Goal: Task Accomplishment & Management: Manage account settings

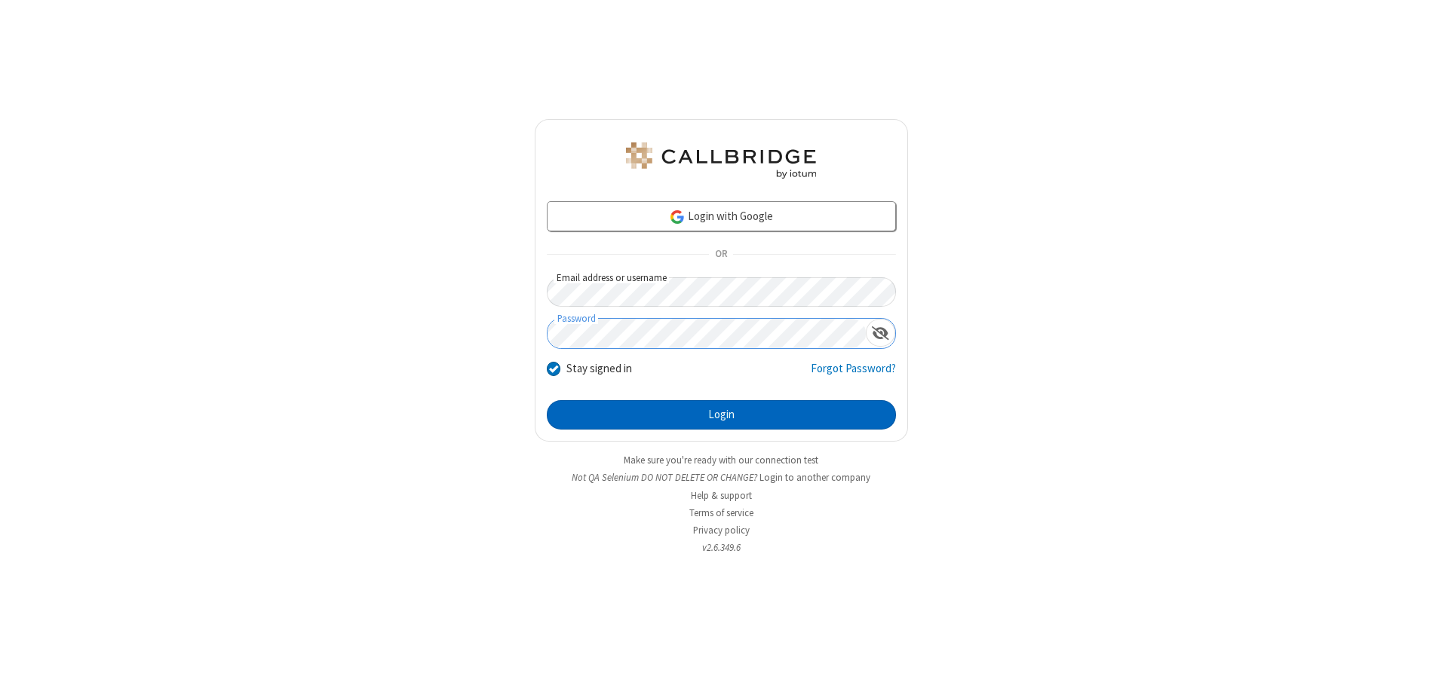
click at [721, 415] on button "Login" at bounding box center [721, 415] width 349 height 30
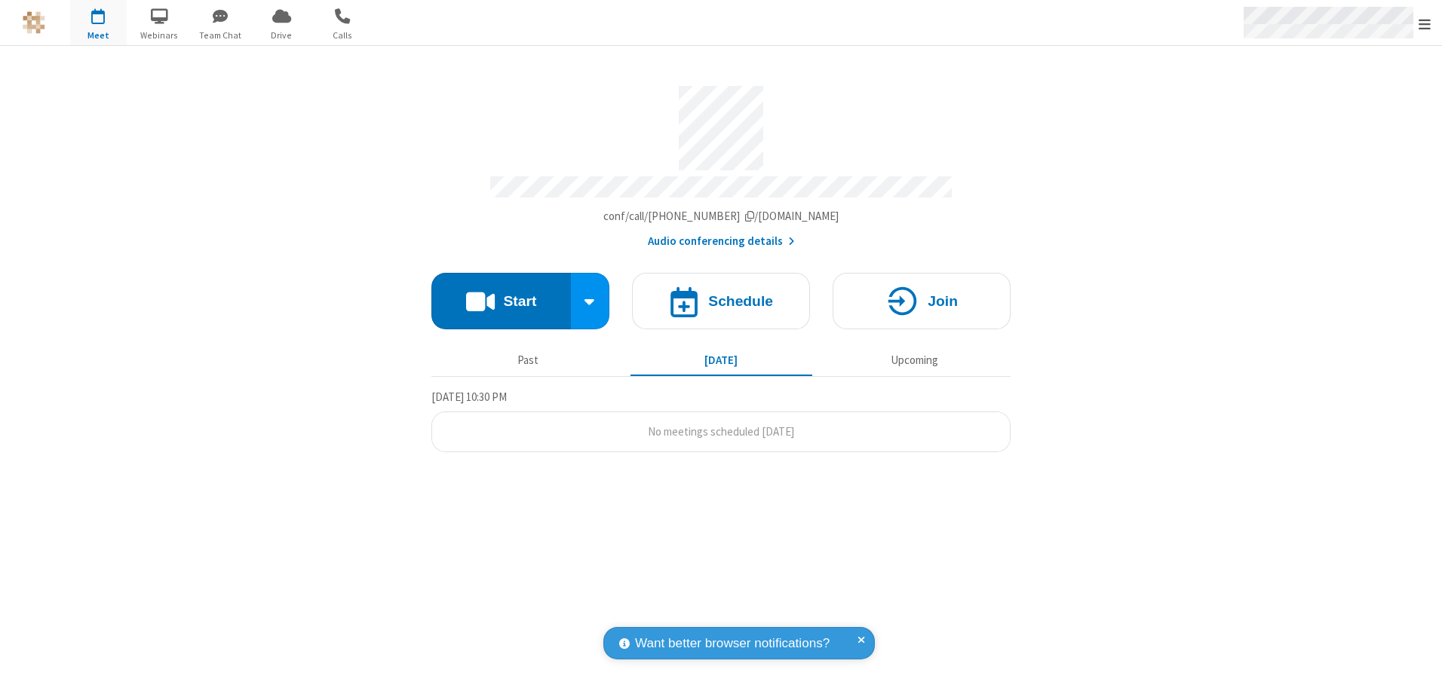
click at [1424, 23] on span "Open menu" at bounding box center [1424, 24] width 12 height 15
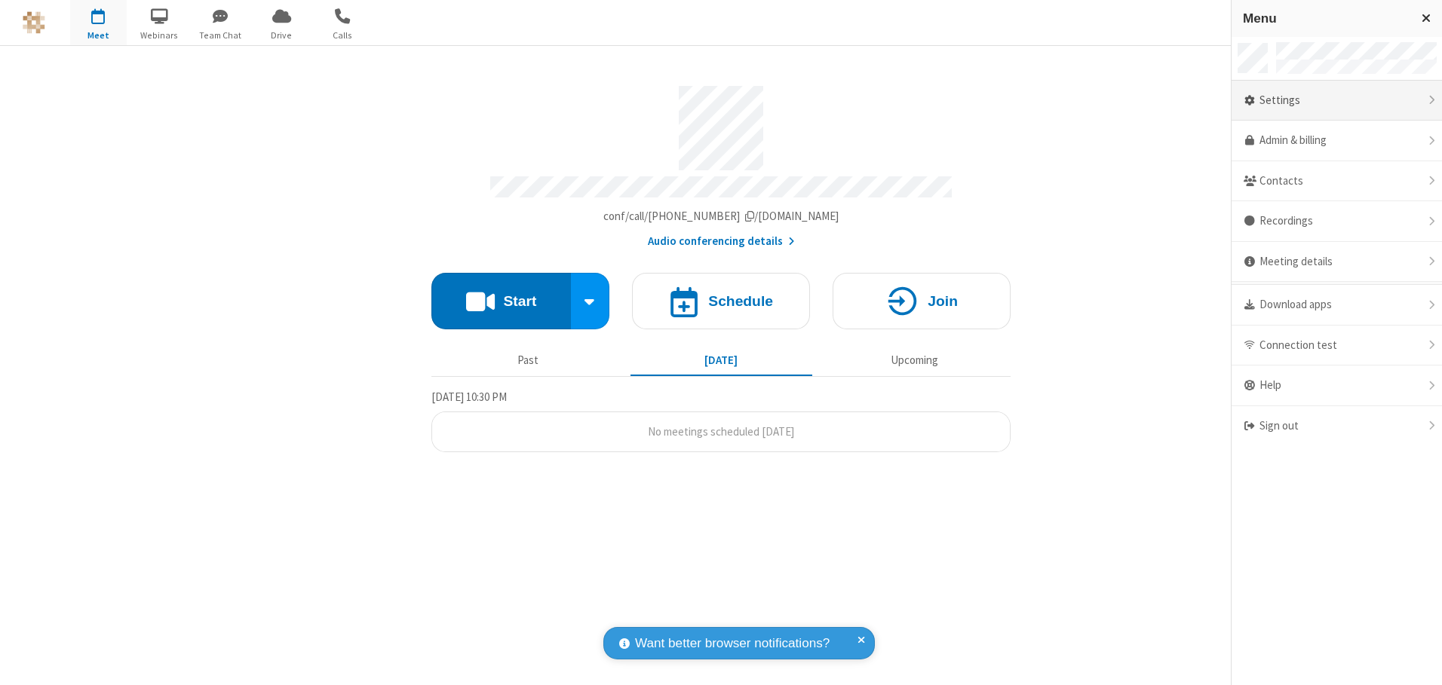
click at [1336, 100] on div "Settings" at bounding box center [1336, 101] width 210 height 41
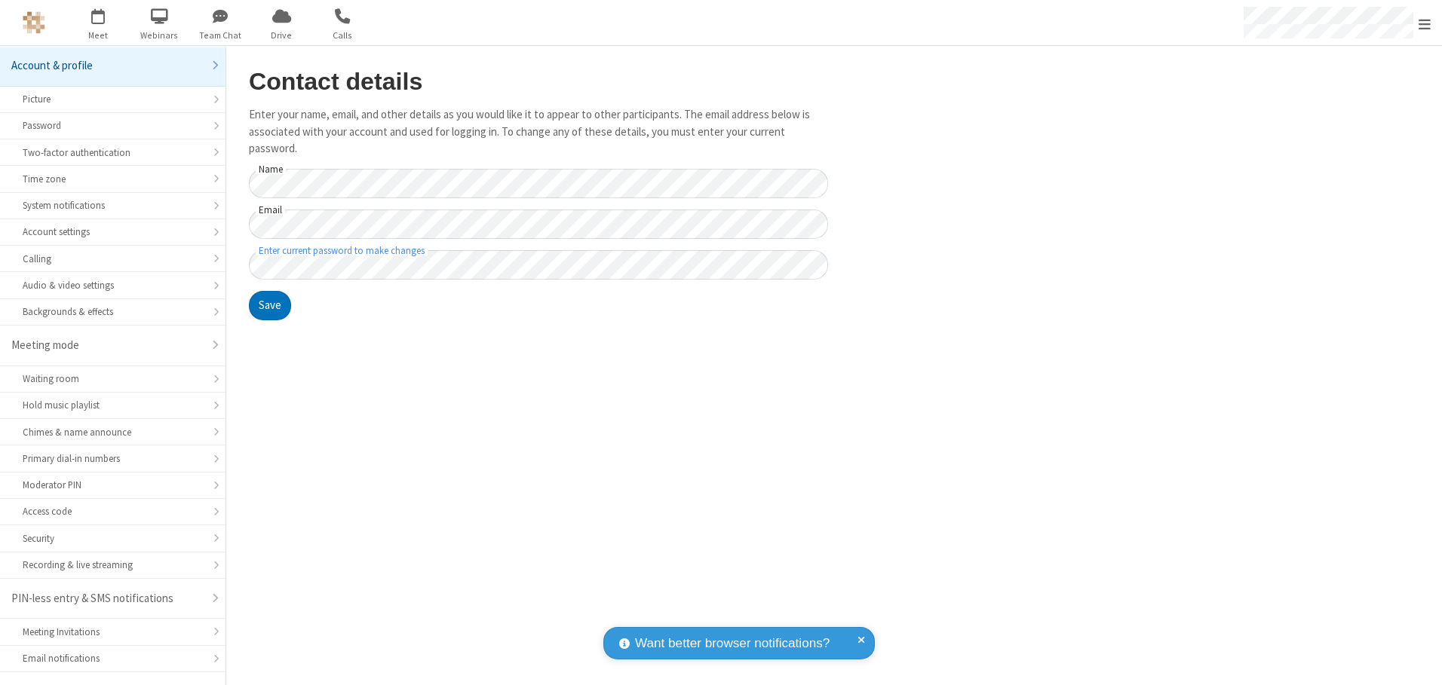
scroll to position [26, 0]
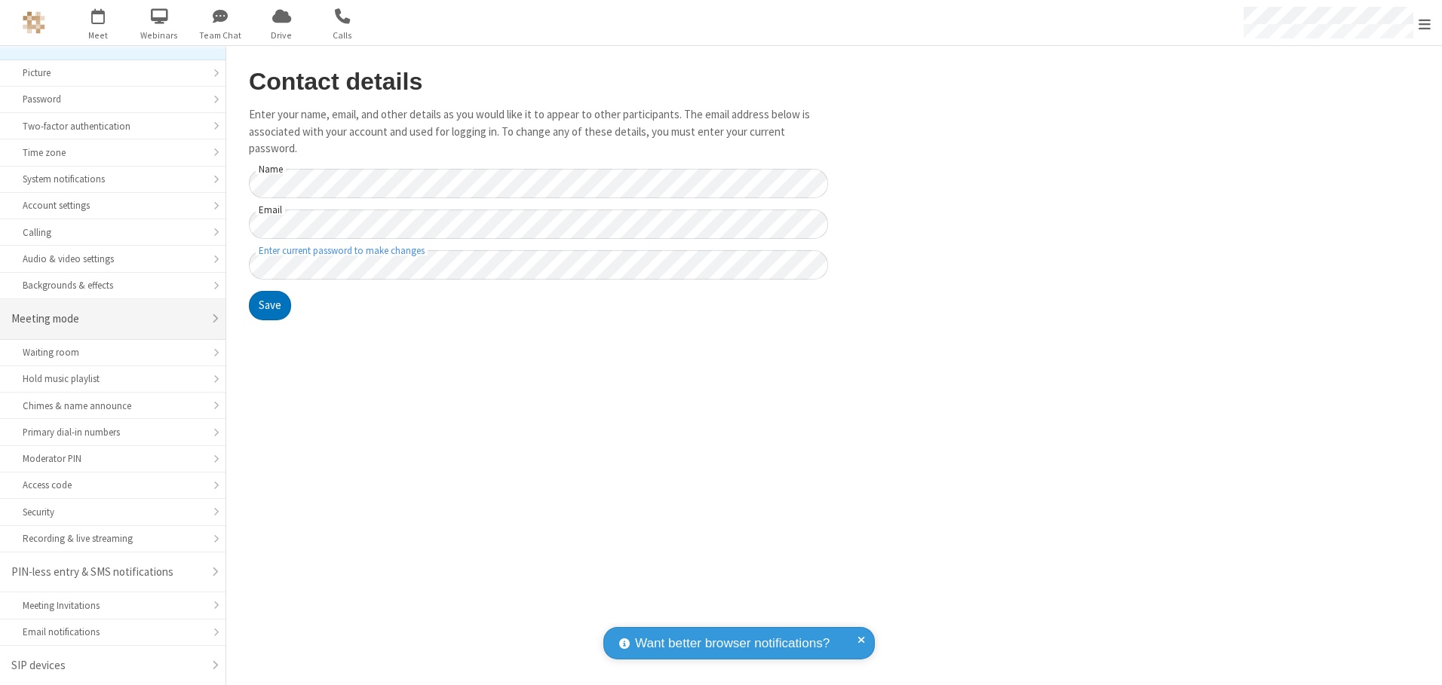
click at [107, 319] on div "Meeting mode" at bounding box center [107, 319] width 192 height 17
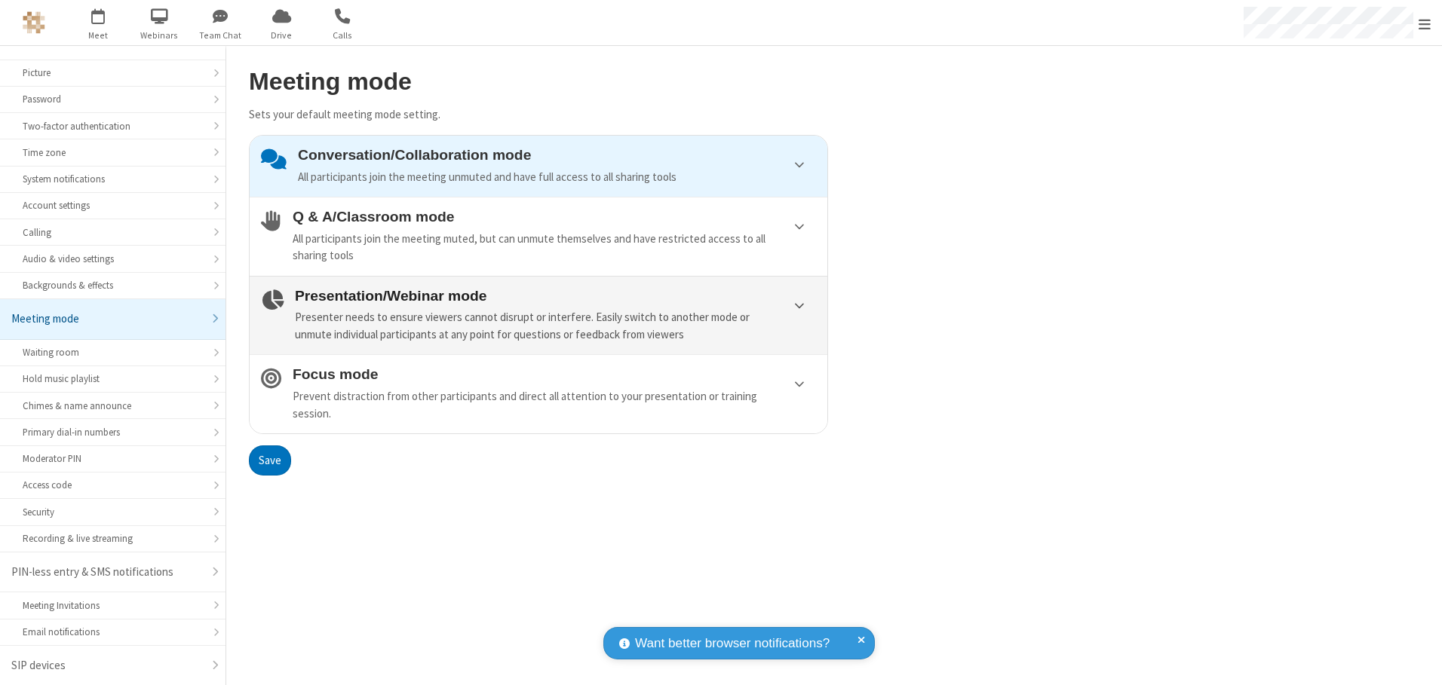
click at [538, 315] on div "Presenter needs to ensure viewers cannot disrupt or interfere. Easily switch to…" at bounding box center [555, 326] width 521 height 34
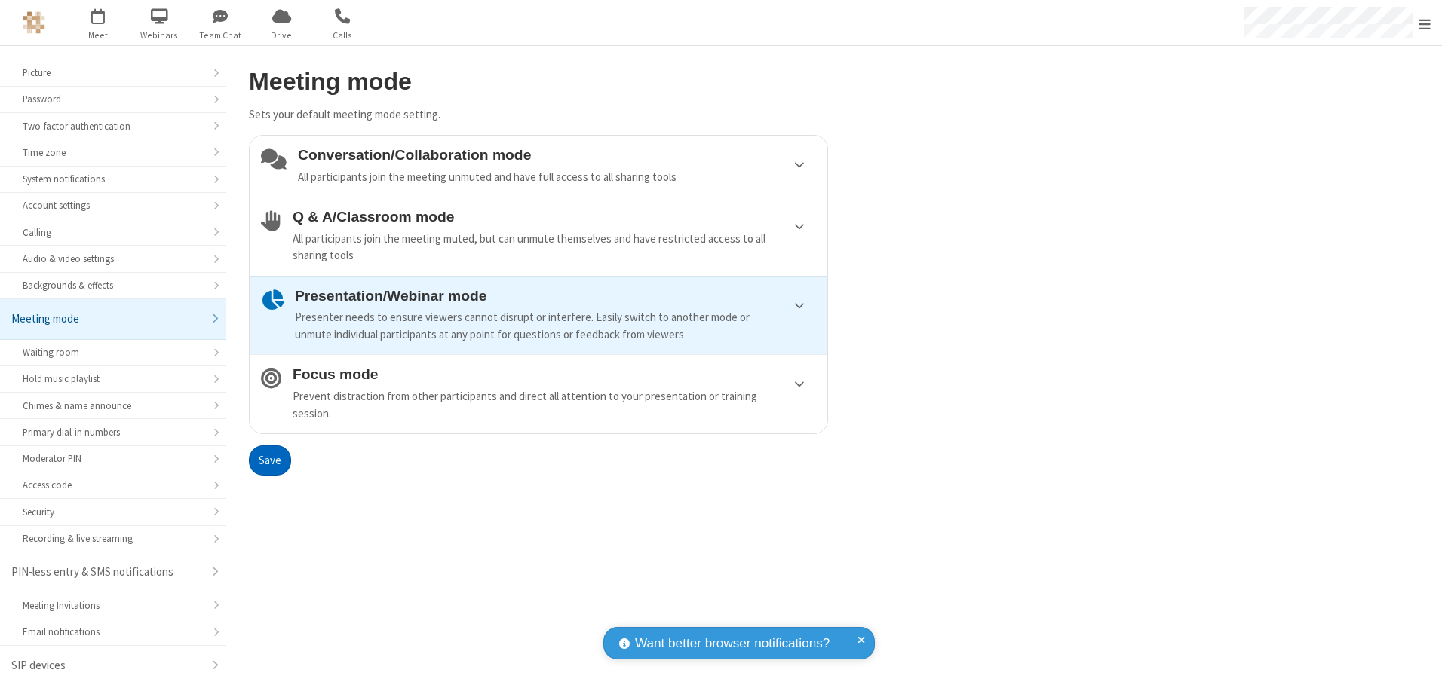
click at [269, 460] on button "Save" at bounding box center [270, 461] width 42 height 30
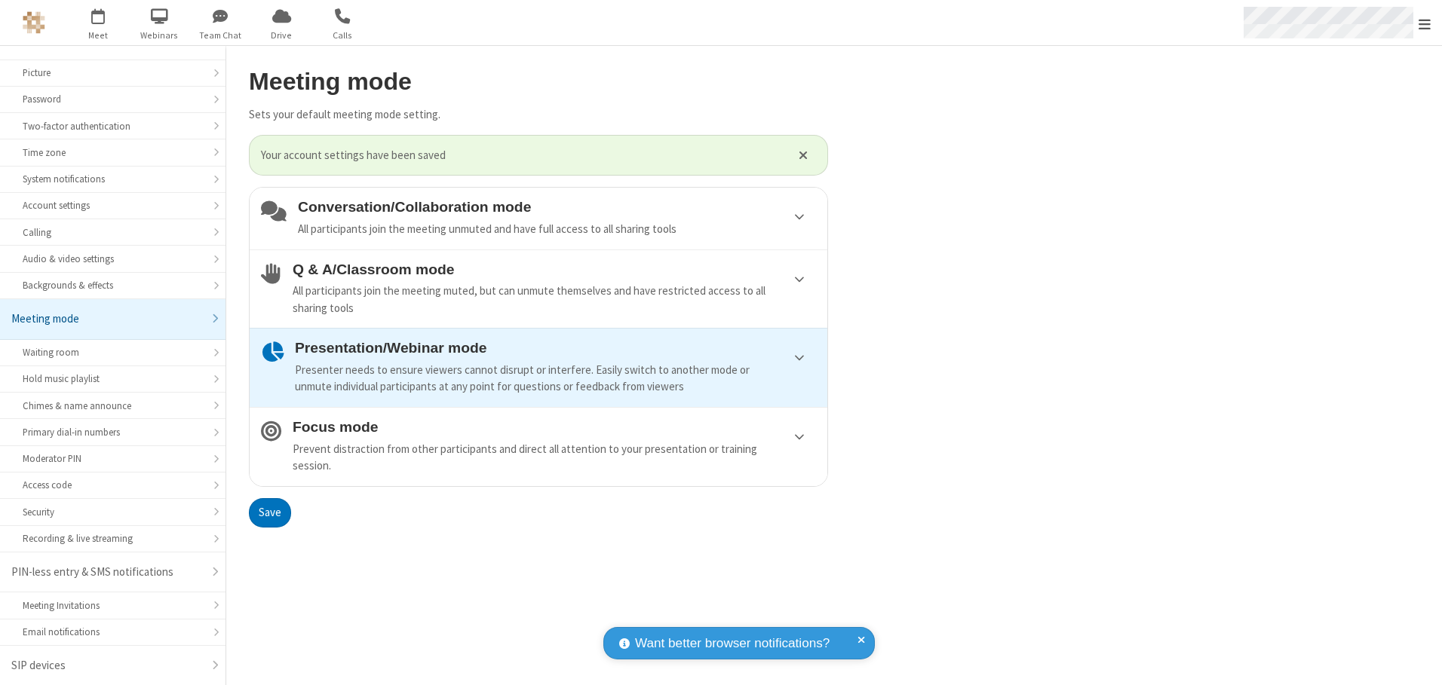
click at [1424, 23] on span "Open menu" at bounding box center [1424, 24] width 12 height 15
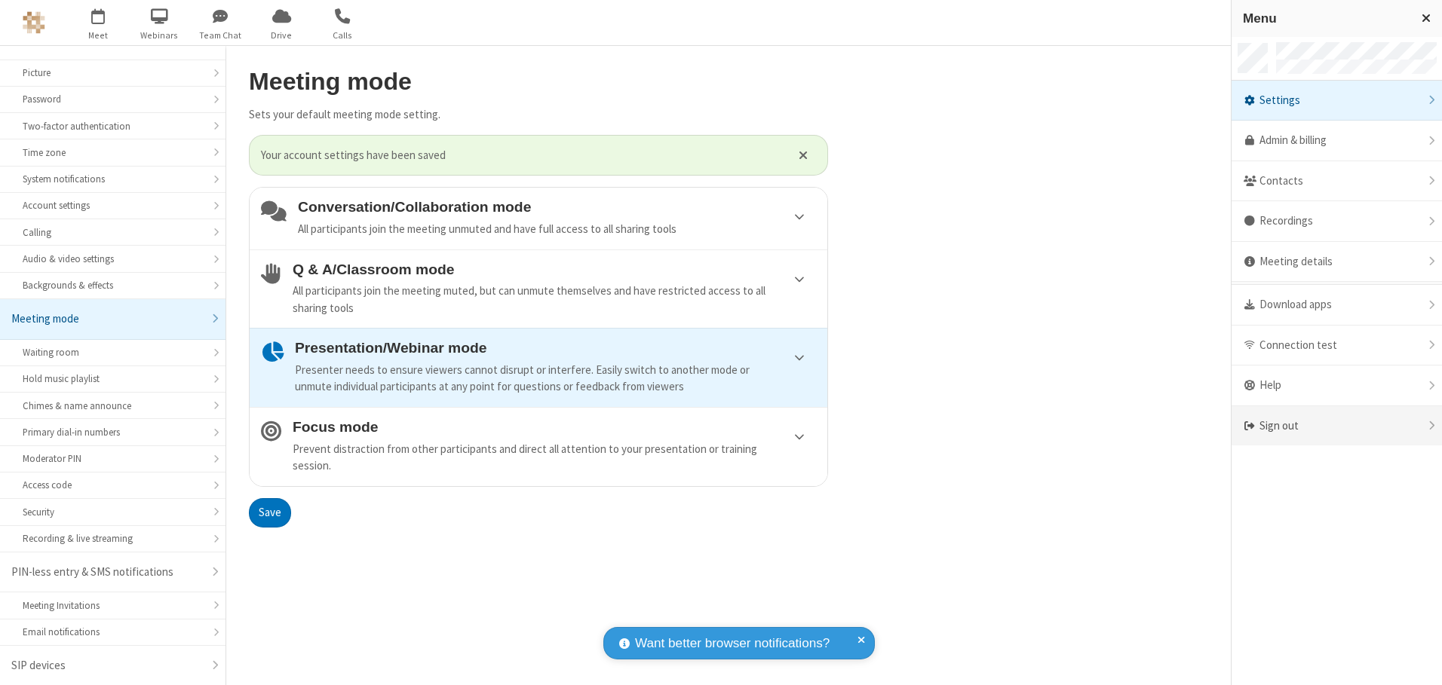
click at [1336, 426] on div "Sign out" at bounding box center [1336, 426] width 210 height 40
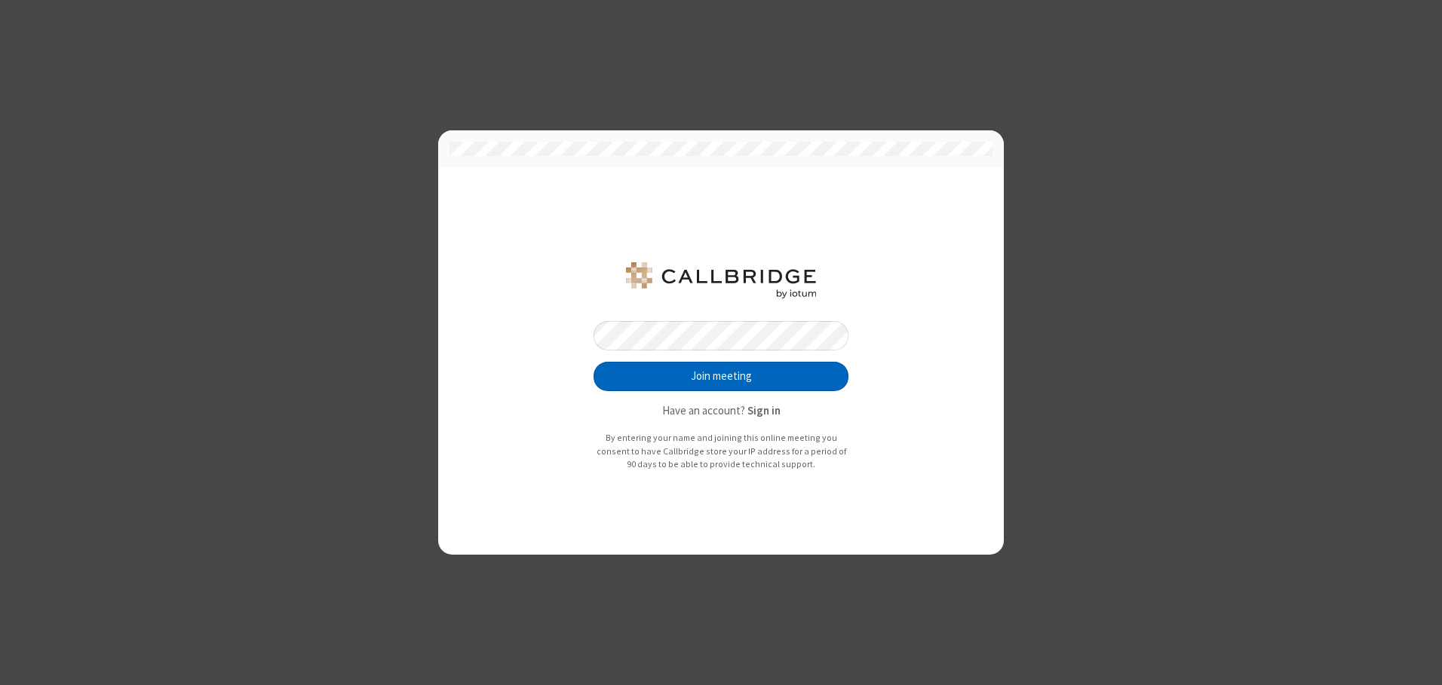
click at [721, 376] on button "Join meeting" at bounding box center [720, 377] width 255 height 30
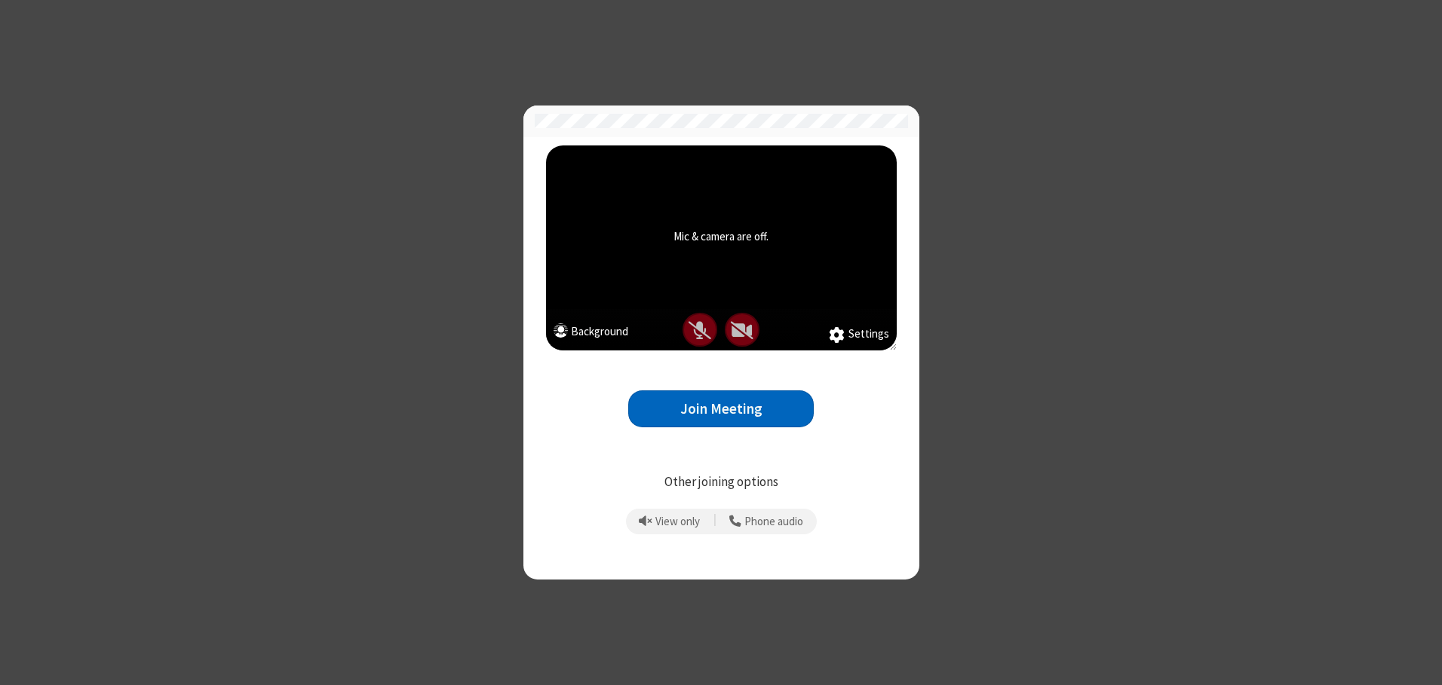
click at [721, 409] on button "Join Meeting" at bounding box center [720, 409] width 185 height 37
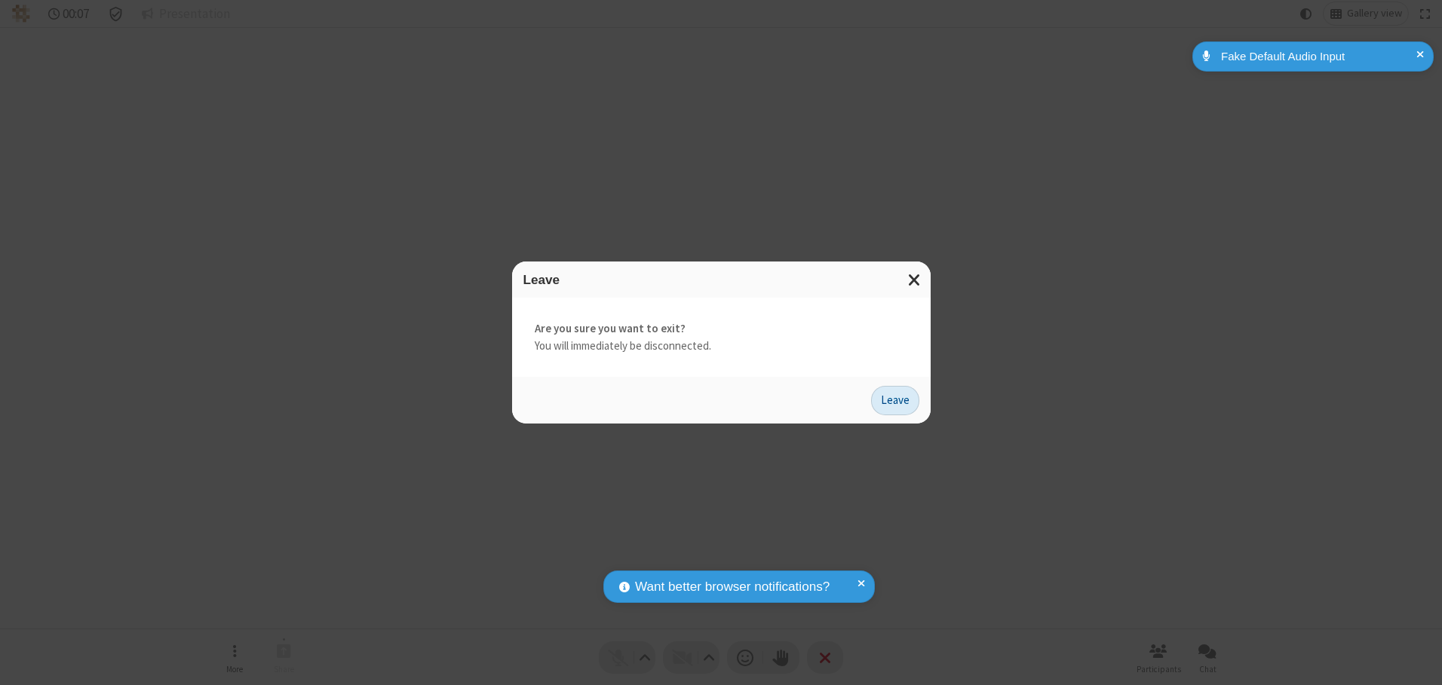
click at [895, 400] on button "Leave" at bounding box center [895, 401] width 48 height 30
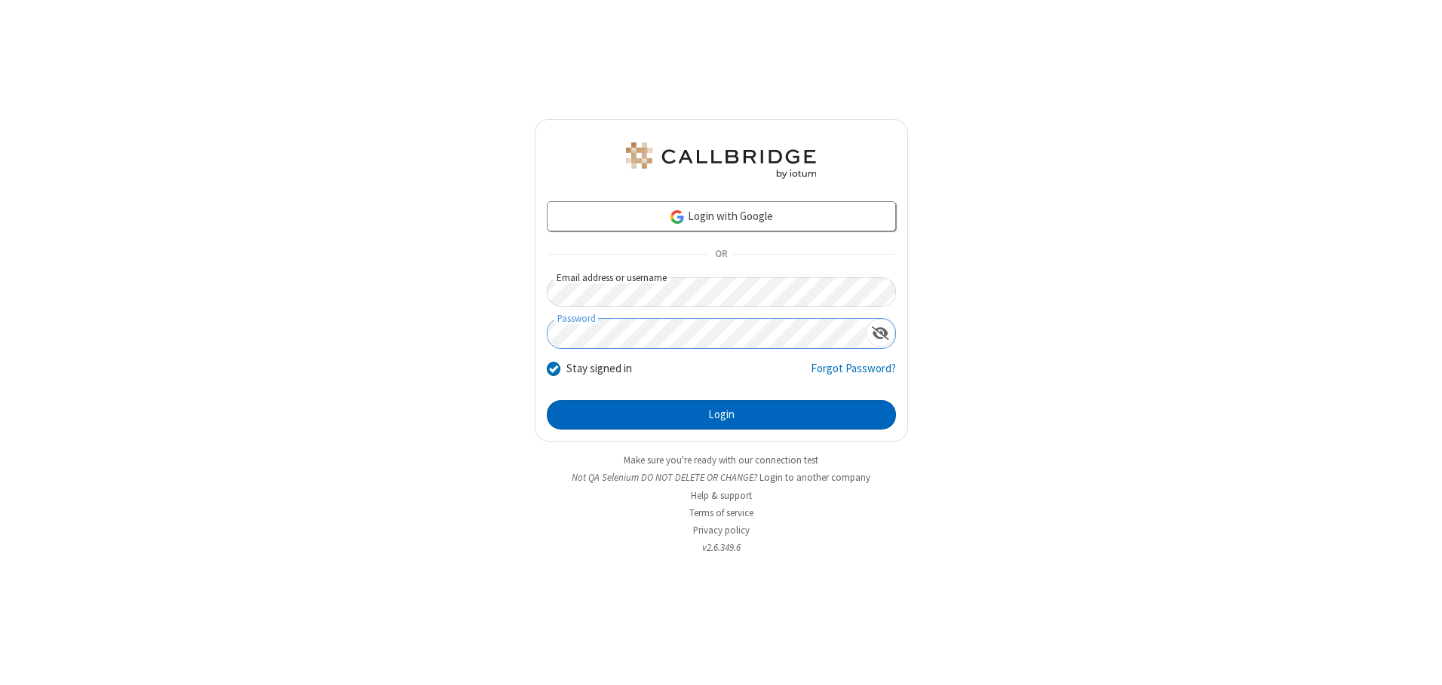
click at [721, 415] on button "Login" at bounding box center [721, 415] width 349 height 30
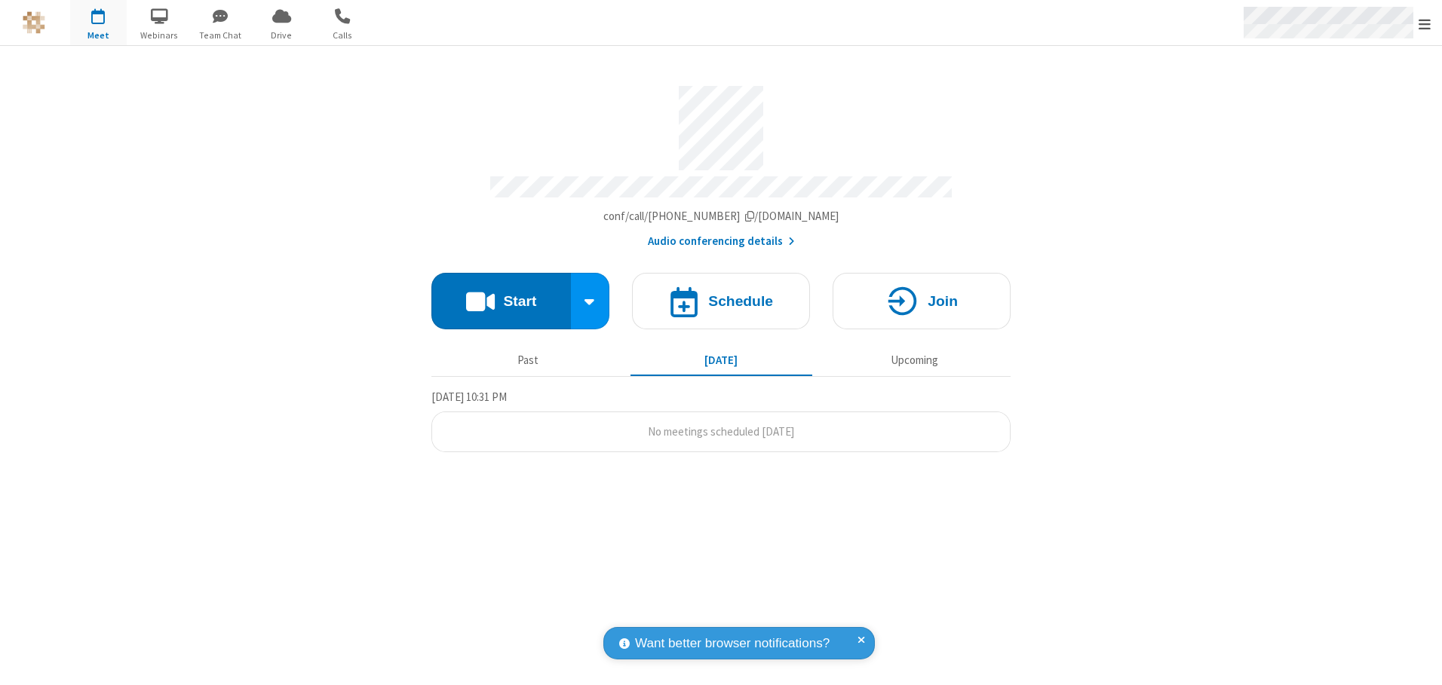
click at [1424, 23] on span "Open menu" at bounding box center [1424, 24] width 12 height 15
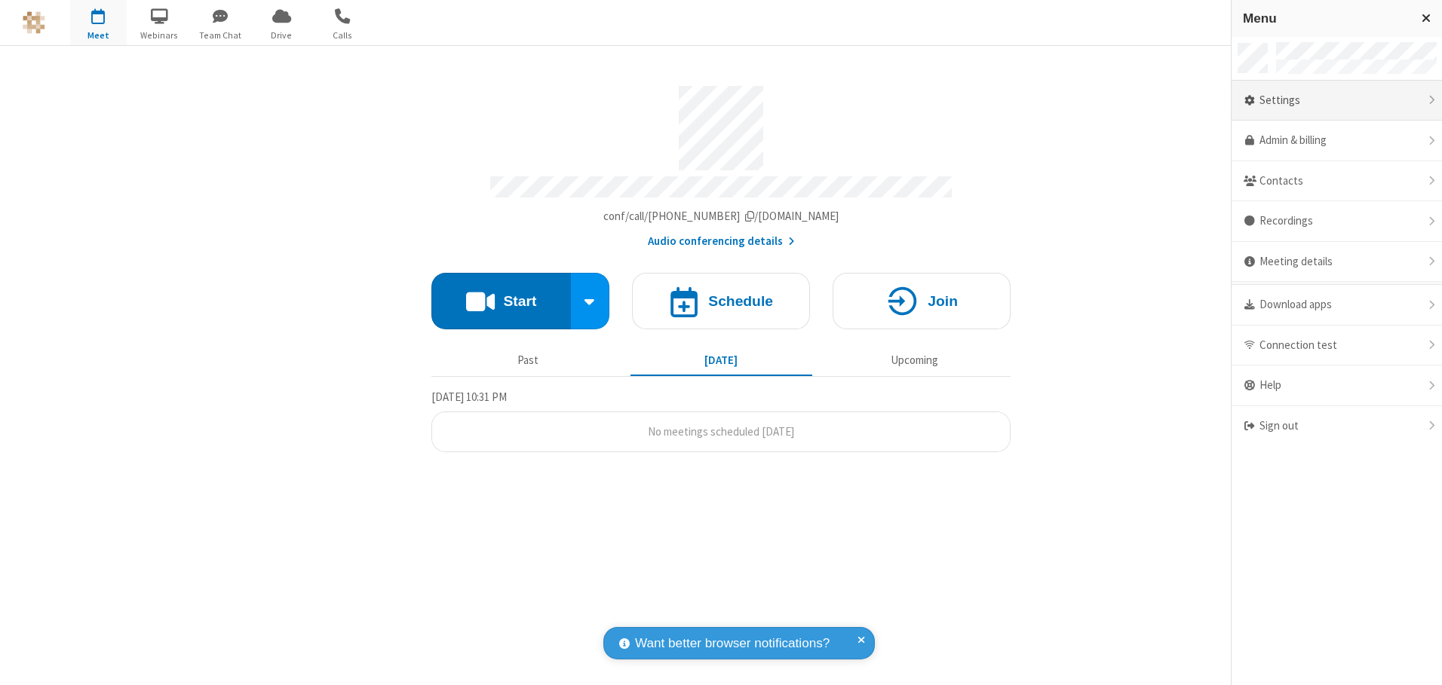
click at [1336, 100] on div "Settings" at bounding box center [1336, 101] width 210 height 41
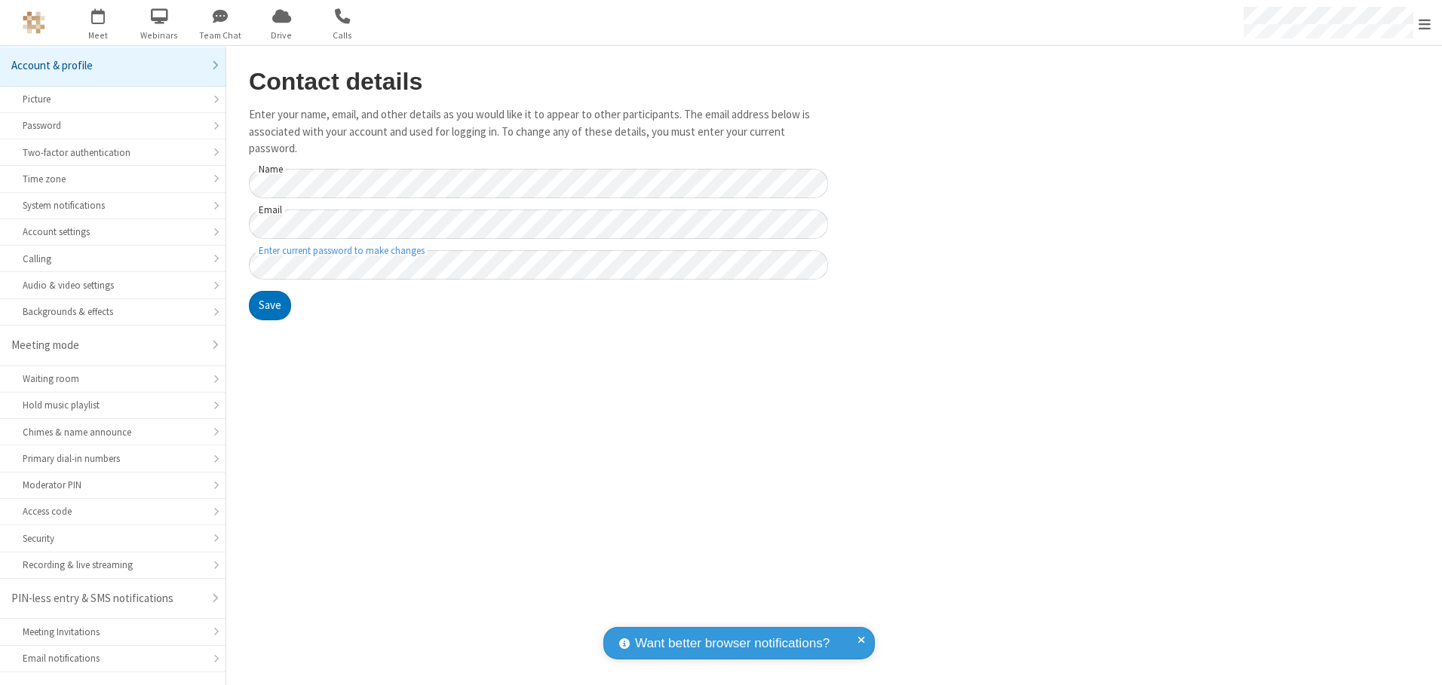
scroll to position [26, 0]
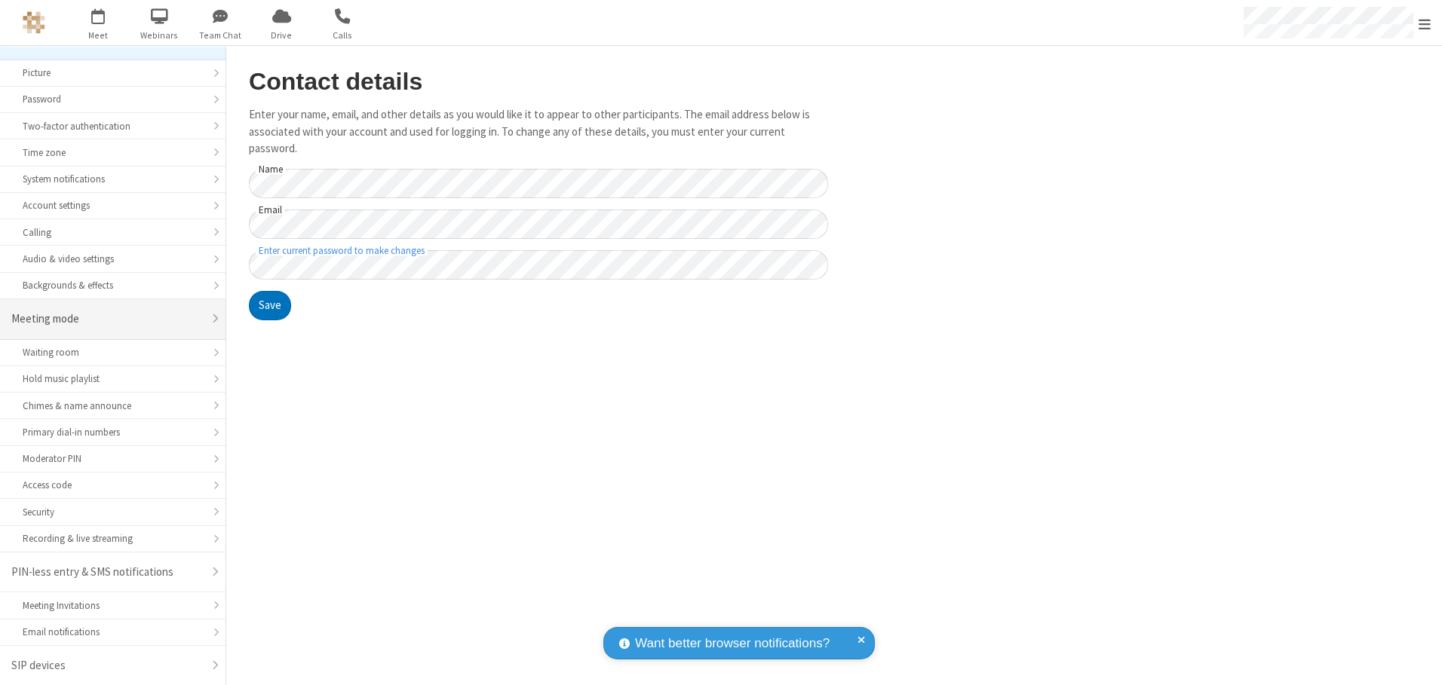
click at [107, 319] on div "Meeting mode" at bounding box center [107, 319] width 192 height 17
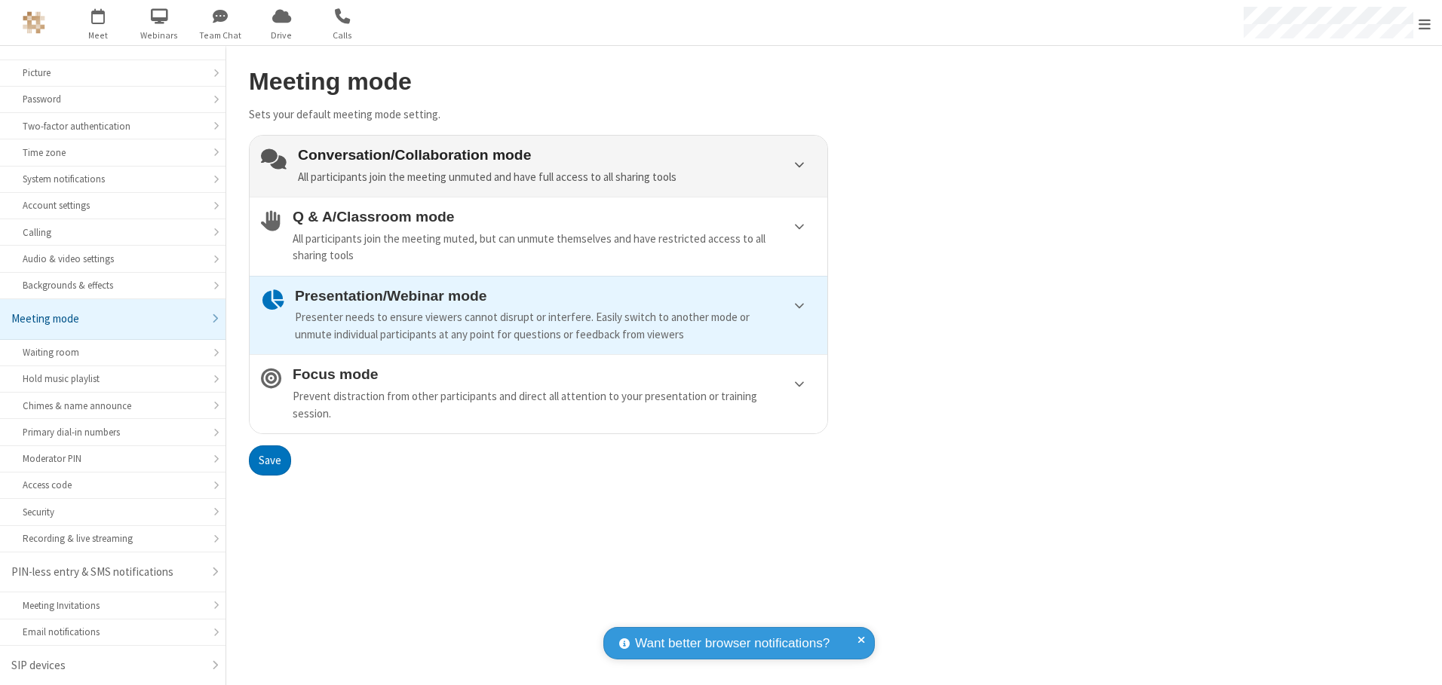
click at [538, 166] on div "Conversation/Collaboration mode All participants join the meeting unmuted and h…" at bounding box center [557, 166] width 518 height 38
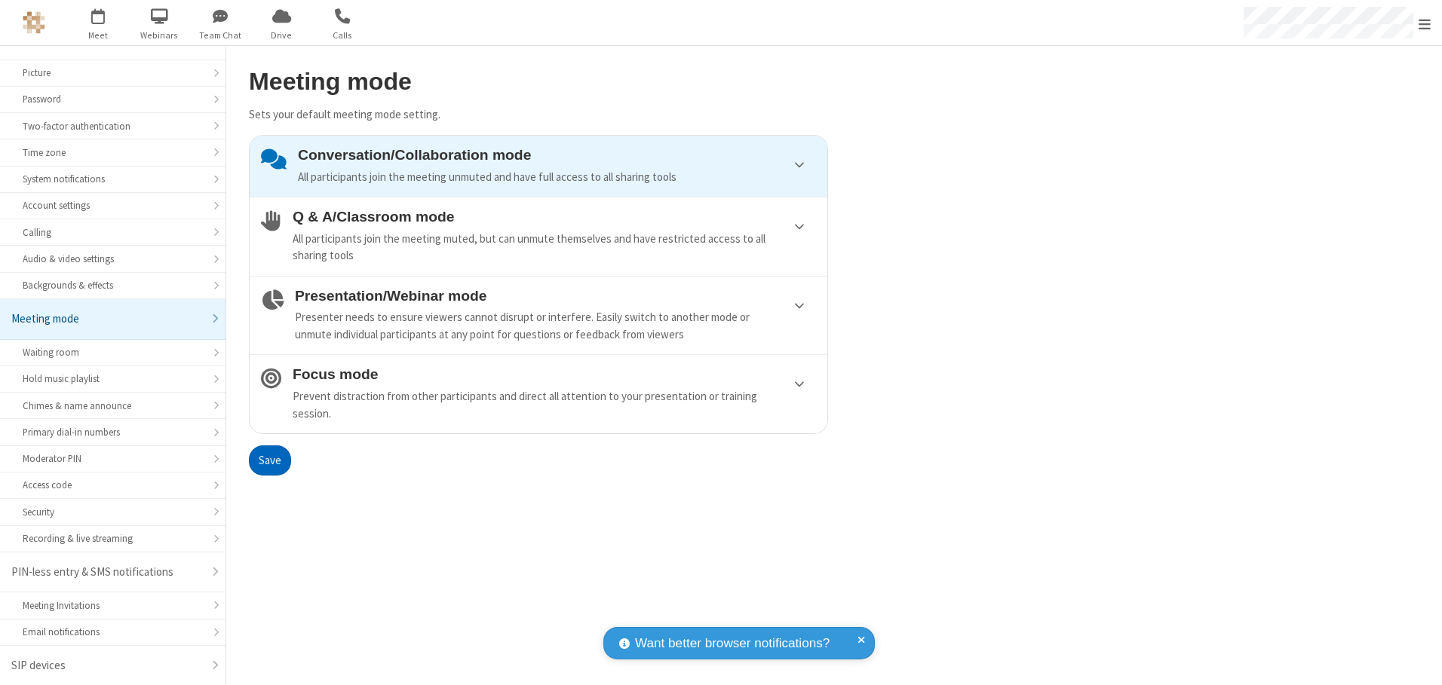
click at [269, 460] on button "Save" at bounding box center [270, 461] width 42 height 30
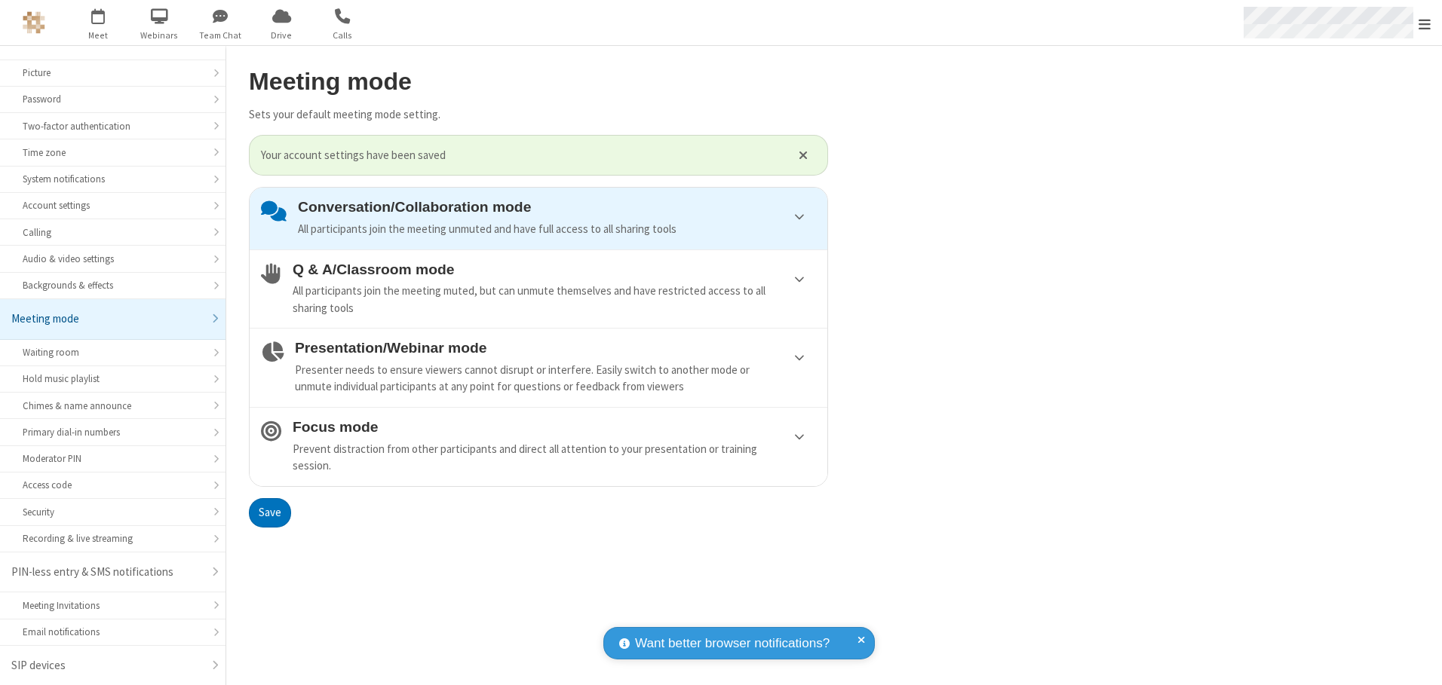
click at [1424, 23] on span "Open menu" at bounding box center [1424, 24] width 12 height 15
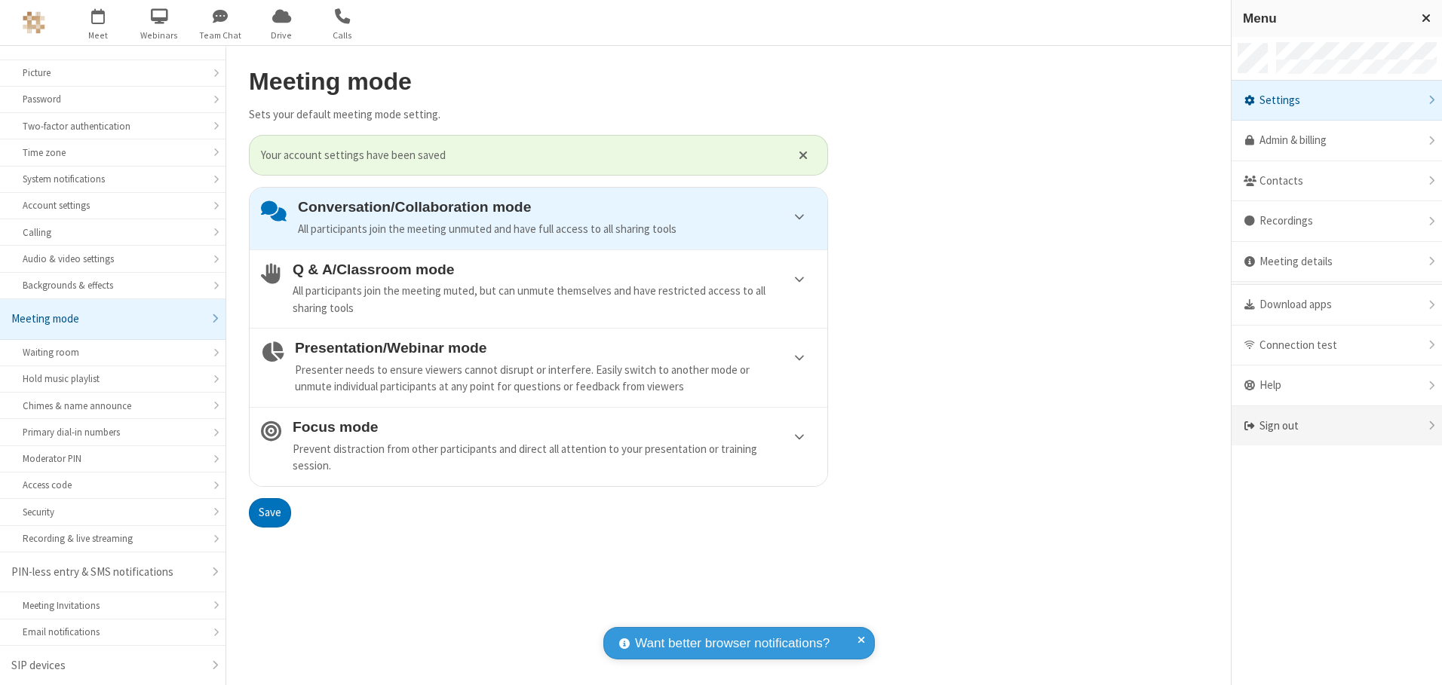
click at [1336, 426] on div "Sign out" at bounding box center [1336, 426] width 210 height 40
